Goal: Information Seeking & Learning: Learn about a topic

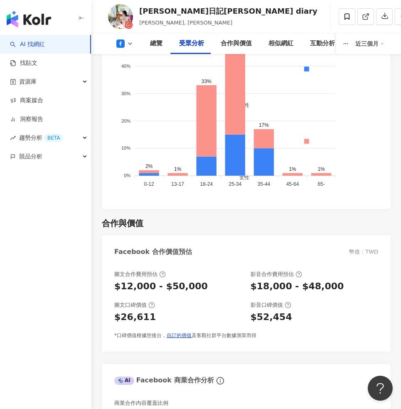
scroll to position [1268, 0]
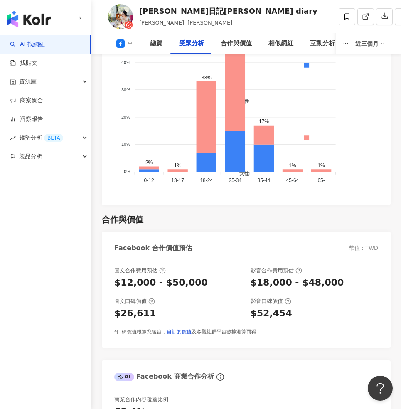
drag, startPoint x: 152, startPoint y: 308, endPoint x: 148, endPoint y: 311, distance: 5.3
click at [148, 311] on div "$26,611" at bounding box center [178, 313] width 128 height 13
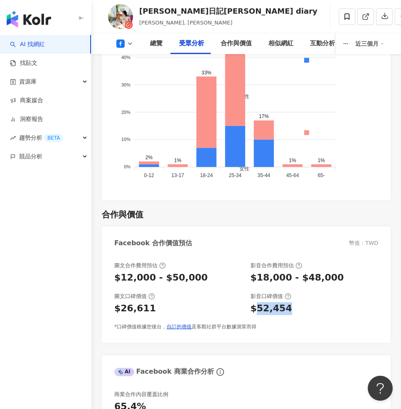
drag, startPoint x: 294, startPoint y: 303, endPoint x: 257, endPoint y: 305, distance: 37.4
click at [257, 305] on div "$52,454" at bounding box center [314, 308] width 128 height 13
copy div "52,454"
drag, startPoint x: 148, startPoint y: 302, endPoint x: 118, endPoint y: 306, distance: 30.1
click at [118, 306] on div "$26,611" at bounding box center [178, 308] width 128 height 13
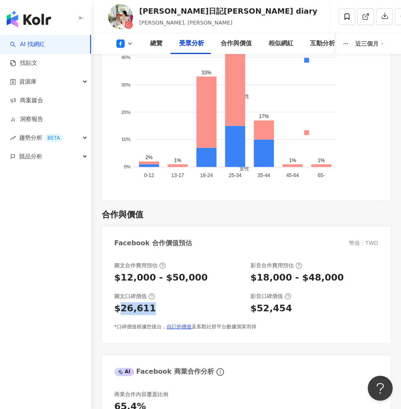
click at [199, 285] on div "圖文合作費用預估 $12,000 - $50,000 影音合作費用預估 $18,000 - $48,000 圖文口碑價值 $26,611 影音口碑價值 $52…" at bounding box center [246, 296] width 264 height 69
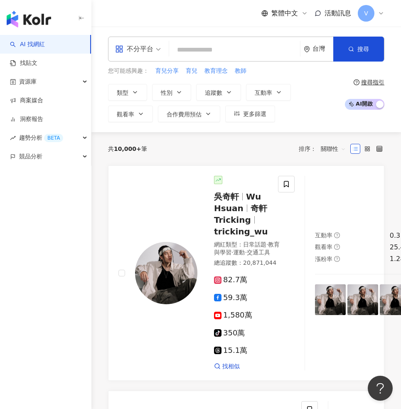
type input "**********"
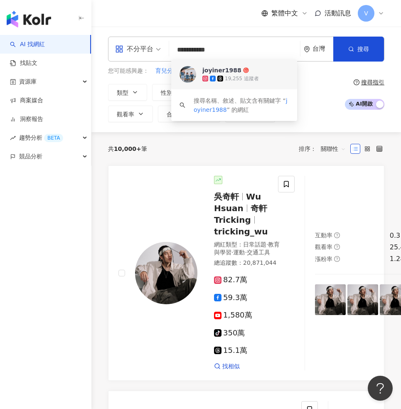
click at [266, 74] on span "joyiner1988" at bounding box center [340, 70] width 277 height 8
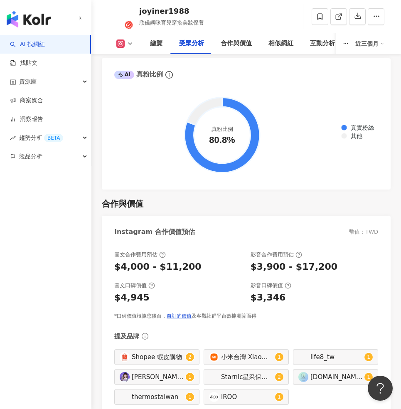
scroll to position [1681, 0]
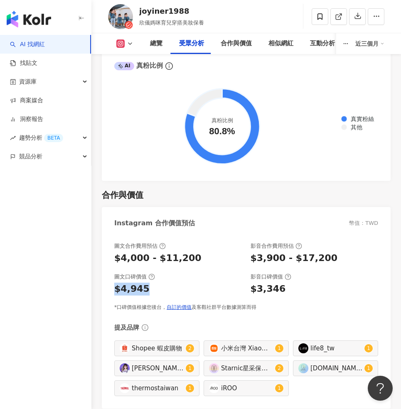
drag, startPoint x: 147, startPoint y: 248, endPoint x: 113, endPoint y: 255, distance: 34.8
click at [113, 255] on div "圖文合作費用預估 $4,000 - $11,200 影音合作費用預估 $3,900 - $17,200 圖文口碑價值 $4,945 影音口碑價值 $3,346…" at bounding box center [246, 321] width 289 height 175
copy div "$4,945"
